Goal: Information Seeking & Learning: Learn about a topic

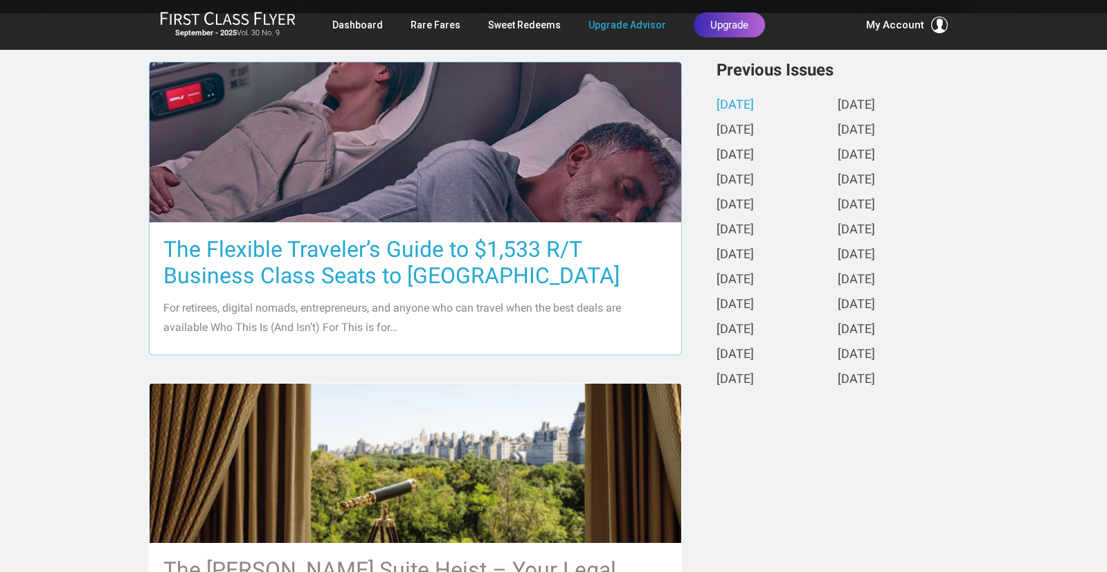
scroll to position [313, 0]
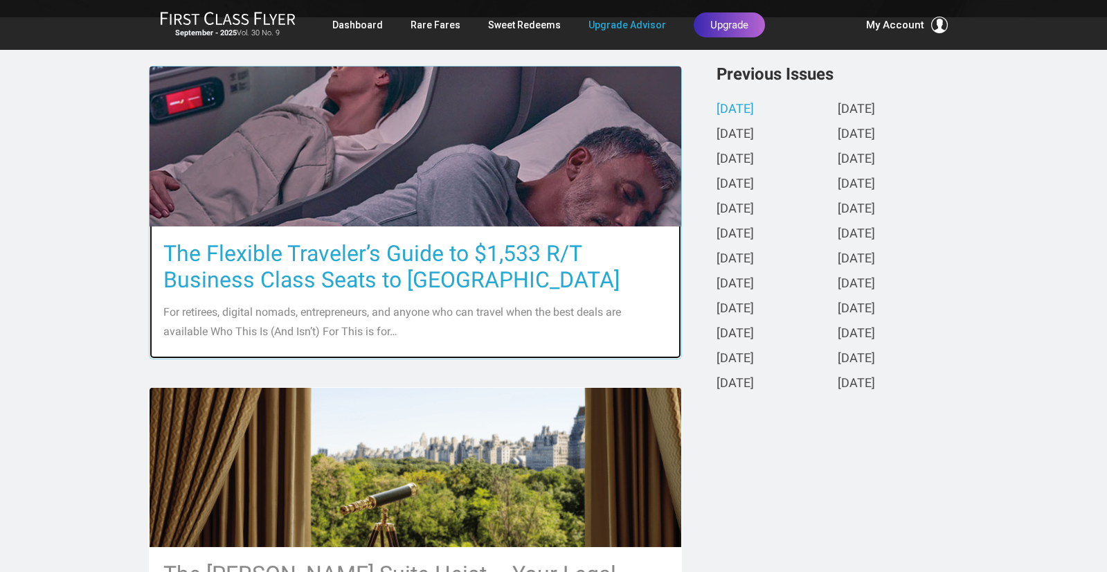
click at [397, 267] on h3 "The Flexible Traveler’s Guide to $1,533 R/T Business Class Seats to [GEOGRAPHIC…" at bounding box center [415, 266] width 504 height 53
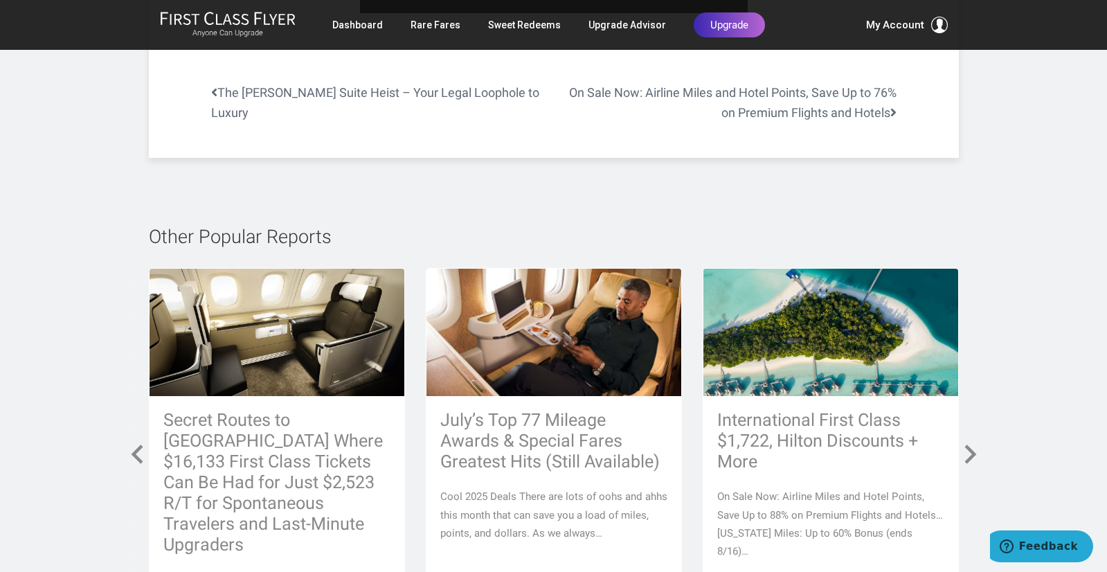
scroll to position [5911, 0]
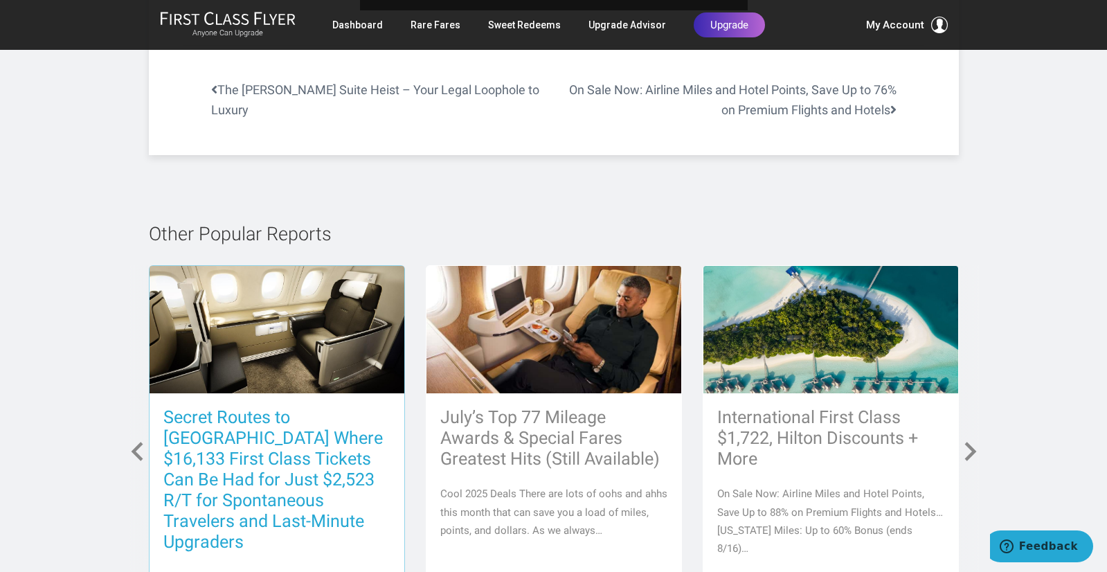
click at [273, 407] on h3 "Secret Routes to [GEOGRAPHIC_DATA] Where $16,133 First Class Tickets Can Be Had…" at bounding box center [276, 479] width 227 height 145
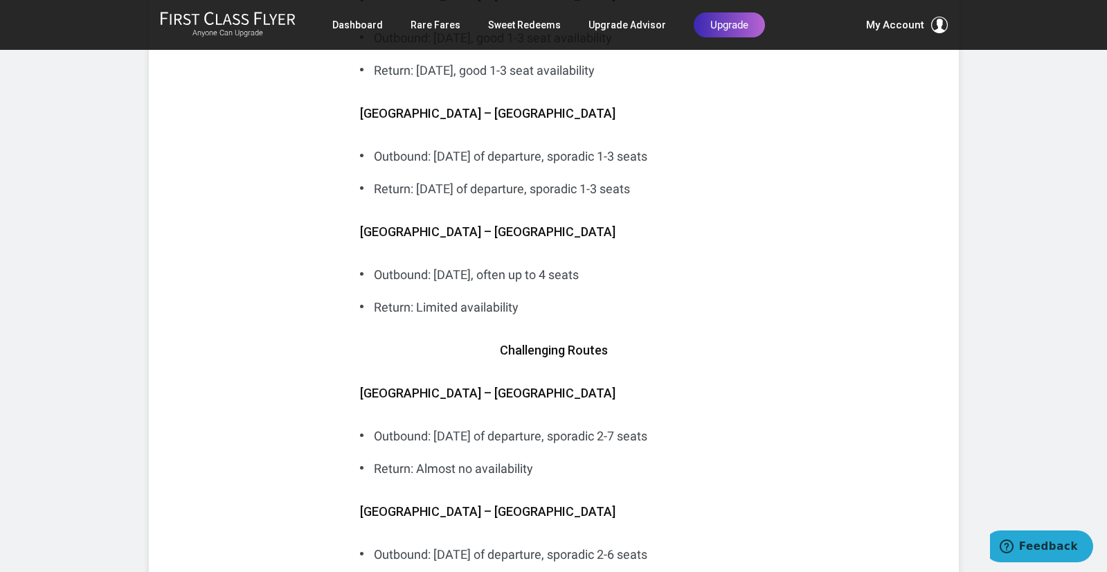
scroll to position [5535, 0]
